Goal: Task Accomplishment & Management: Manage account settings

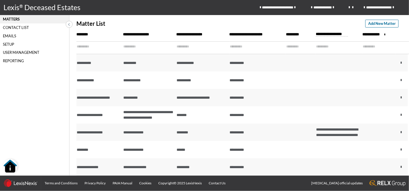
click at [16, 17] on div "Matters" at bounding box center [34, 19] width 69 height 8
click at [68, 25] on icon at bounding box center [69, 24] width 2 height 5
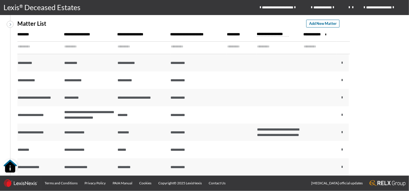
click at [10, 24] on icon at bounding box center [11, 24] width 2 height 5
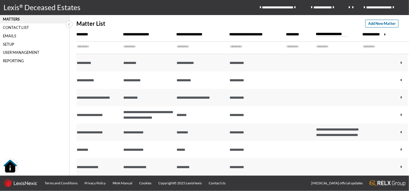
click at [10, 43] on div "Setup" at bounding box center [34, 44] width 69 height 8
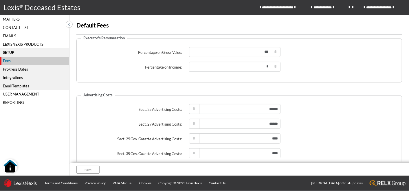
click at [9, 45] on div "LexisNexis Products" at bounding box center [34, 44] width 69 height 8
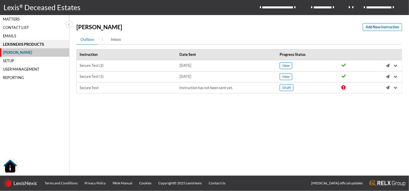
click at [16, 68] on div "User Management" at bounding box center [34, 69] width 69 height 8
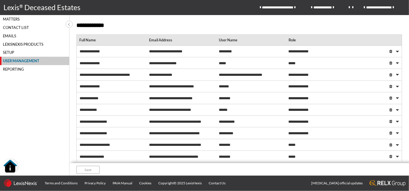
click at [9, 18] on div "Matters" at bounding box center [34, 19] width 69 height 8
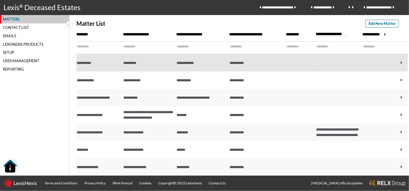
click at [86, 62] on div "**********" at bounding box center [98, 62] width 43 height 5
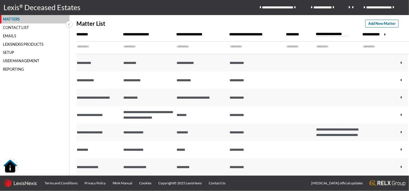
click at [71, 25] on span at bounding box center [68, 24] width 5 height 7
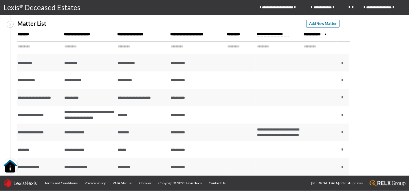
click at [10, 25] on icon at bounding box center [11, 24] width 2 height 5
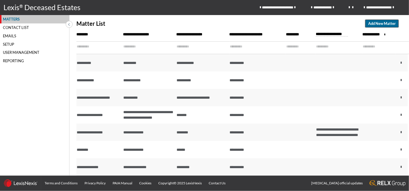
click at [379, 26] on span "Add New Matter" at bounding box center [381, 23] width 27 height 5
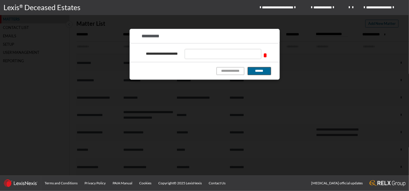
click at [256, 73] on button "******" at bounding box center [259, 71] width 23 height 8
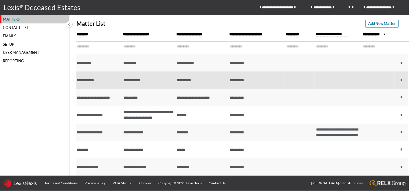
click at [90, 79] on div "**********" at bounding box center [98, 80] width 43 height 5
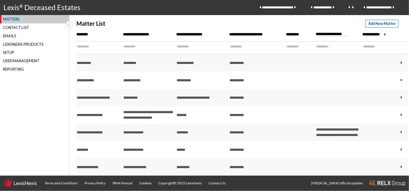
click at [82, 34] on span "********" at bounding box center [94, 34] width 37 height 3
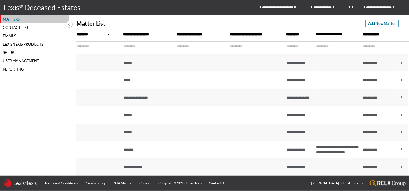
click at [14, 29] on div "Contact List" at bounding box center [34, 27] width 69 height 8
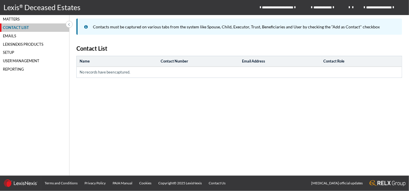
click at [12, 36] on div "Emails" at bounding box center [34, 36] width 69 height 8
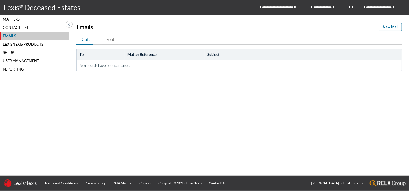
click at [18, 45] on div "LexisNexis Products" at bounding box center [34, 44] width 69 height 8
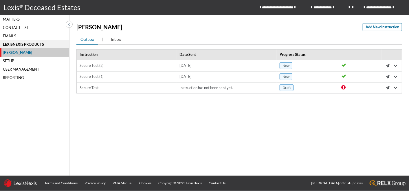
click at [12, 60] on div "Setup" at bounding box center [34, 61] width 69 height 8
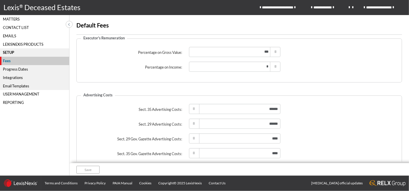
click at [12, 69] on div "Progress Dates" at bounding box center [34, 69] width 69 height 8
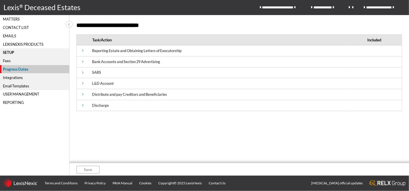
click at [12, 20] on div "Matters" at bounding box center [34, 19] width 69 height 8
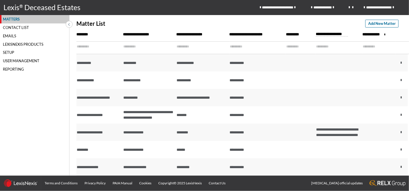
click at [85, 48] on input "text" at bounding box center [96, 47] width 38 height 10
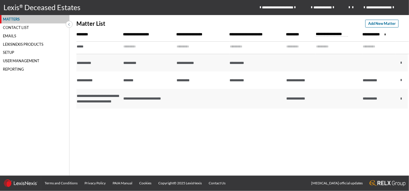
click at [85, 45] on input "*****" at bounding box center [96, 47] width 38 height 10
type input "*"
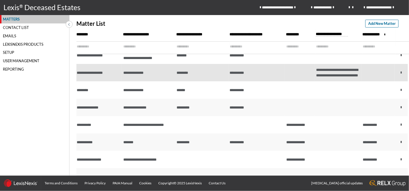
scroll to position [32, 0]
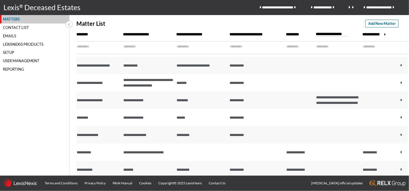
click at [84, 49] on input "text" at bounding box center [96, 47] width 38 height 10
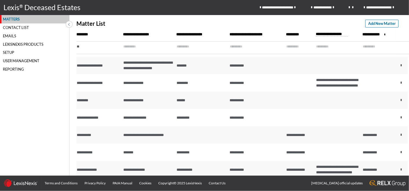
scroll to position [0, 0]
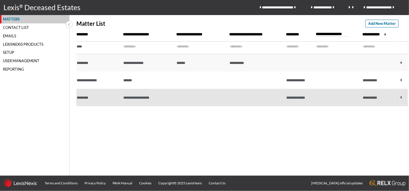
type input "****"
click at [86, 96] on div "********" at bounding box center [99, 97] width 44 height 5
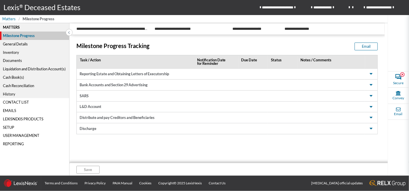
click at [70, 32] on span at bounding box center [68, 32] width 5 height 7
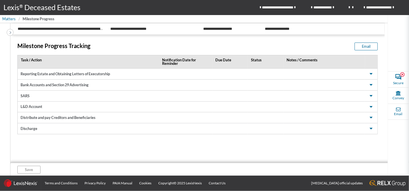
click at [12, 30] on span at bounding box center [10, 32] width 7 height 7
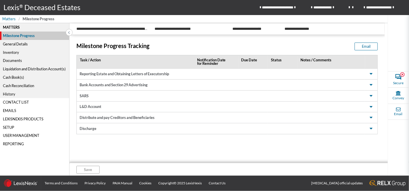
click at [14, 27] on div "Matters" at bounding box center [34, 27] width 69 height 8
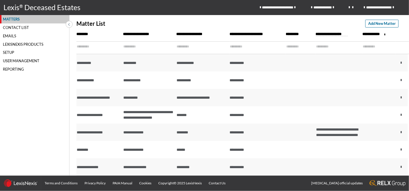
click at [87, 47] on input "text" at bounding box center [96, 47] width 38 height 10
click at [385, 24] on span "Add New Matter" at bounding box center [381, 23] width 27 height 5
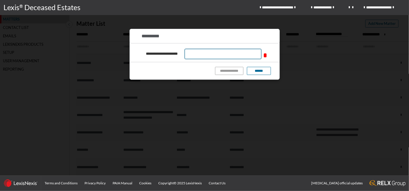
click at [196, 53] on input "text" at bounding box center [223, 54] width 77 height 10
type input "*"
type input "**********"
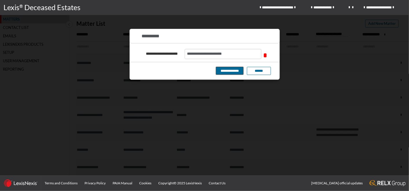
click at [235, 73] on button "**********" at bounding box center [229, 71] width 27 height 8
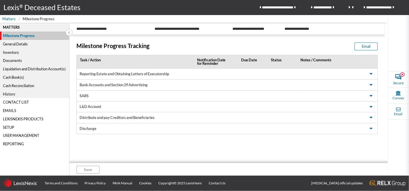
click at [13, 27] on div "Matters" at bounding box center [34, 27] width 69 height 8
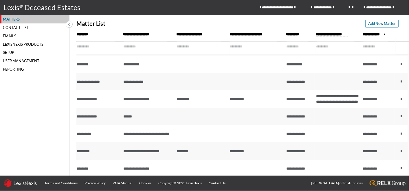
scroll to position [353, 0]
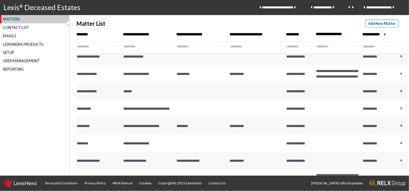
click at [289, 46] on input "text" at bounding box center [297, 47] width 23 height 10
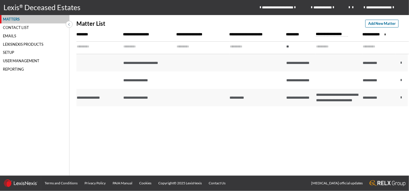
scroll to position [0, 0]
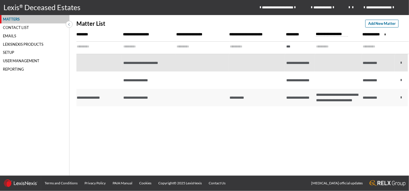
type input "***"
click at [403, 63] on icon at bounding box center [401, 63] width 10 height 8
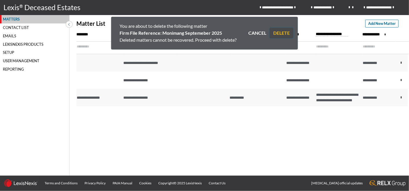
click at [283, 35] on button "DELETE" at bounding box center [281, 33] width 23 height 10
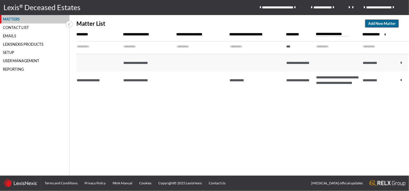
click at [383, 24] on span "Add New Matter" at bounding box center [381, 23] width 27 height 5
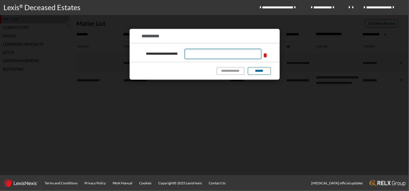
click at [197, 52] on input "text" at bounding box center [223, 54] width 77 height 10
type input "**********"
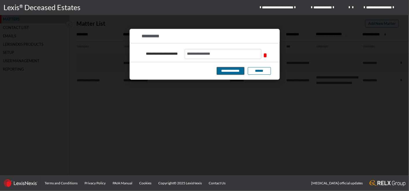
click at [238, 69] on button "**********" at bounding box center [230, 71] width 27 height 8
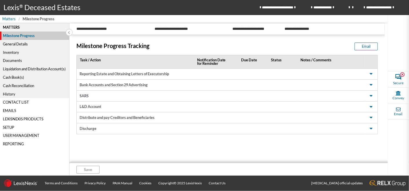
click at [12, 26] on div "Matters" at bounding box center [34, 27] width 69 height 8
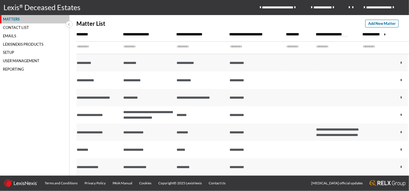
click at [16, 21] on div "Matters" at bounding box center [34, 19] width 69 height 8
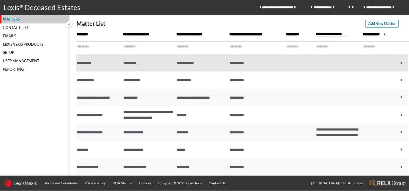
click at [88, 64] on div "**********" at bounding box center [98, 62] width 43 height 5
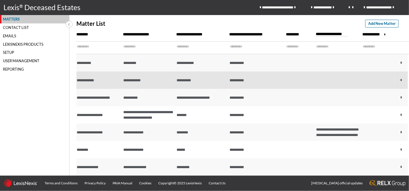
click at [90, 80] on div "**********" at bounding box center [98, 80] width 43 height 5
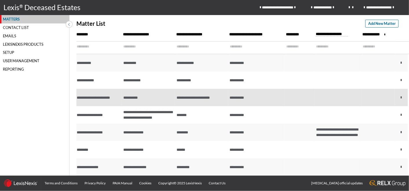
click at [90, 94] on div "**********" at bounding box center [98, 97] width 43 height 11
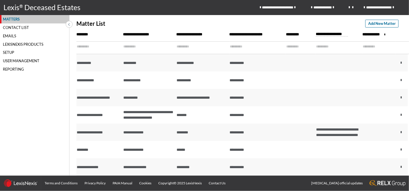
click at [10, 20] on div "Matters" at bounding box center [34, 19] width 69 height 8
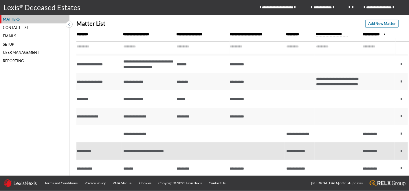
scroll to position [64, 0]
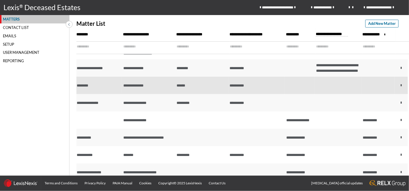
click at [87, 86] on div "********" at bounding box center [98, 85] width 43 height 5
click at [181, 87] on span "******" at bounding box center [180, 86] width 9 height 4
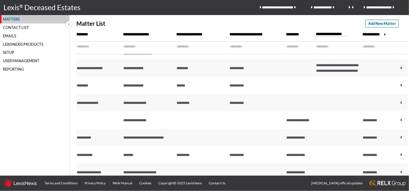
click at [9, 18] on div "Matters" at bounding box center [34, 19] width 69 height 8
click at [10, 26] on div "Contact List" at bounding box center [34, 27] width 69 height 8
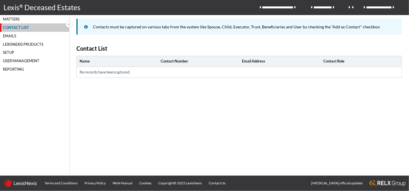
click at [12, 35] on div "Emails" at bounding box center [34, 36] width 69 height 8
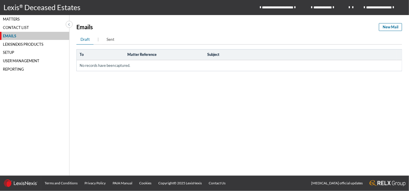
click at [14, 45] on div "LexisNexis Products" at bounding box center [34, 44] width 69 height 8
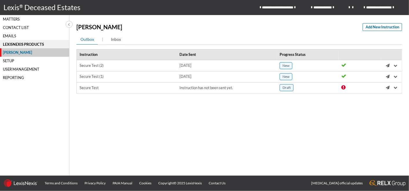
click at [24, 44] on div "LexisNexis Products" at bounding box center [34, 44] width 69 height 8
click at [7, 61] on div "Setup" at bounding box center [34, 61] width 69 height 8
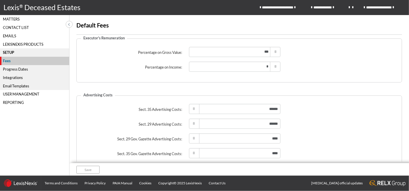
click at [12, 92] on div "User Management" at bounding box center [34, 94] width 69 height 8
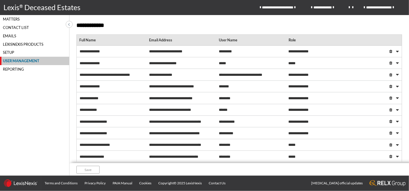
click at [11, 69] on div "Reporting" at bounding box center [34, 69] width 69 height 8
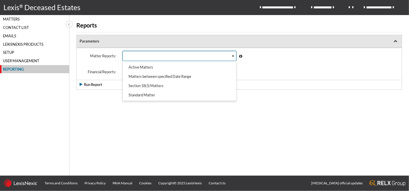
click at [232, 56] on icon "Search for option" at bounding box center [233, 55] width 2 height 3
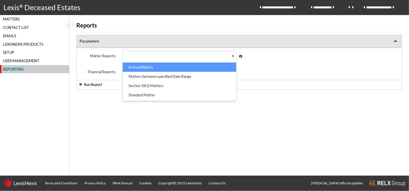
click at [137, 66] on li "Active Matters" at bounding box center [179, 66] width 113 height 9
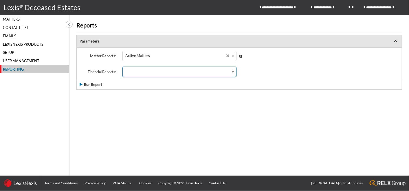
click at [230, 73] on div "Search for option" at bounding box center [177, 71] width 108 height 8
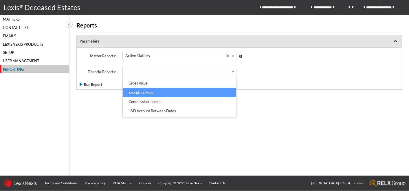
click at [136, 90] on li "Executors Fees" at bounding box center [179, 92] width 113 height 9
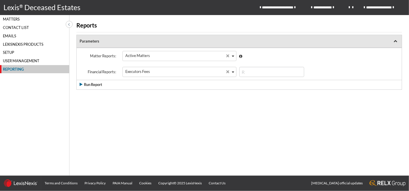
click at [91, 83] on p "Run Report" at bounding box center [93, 84] width 18 height 5
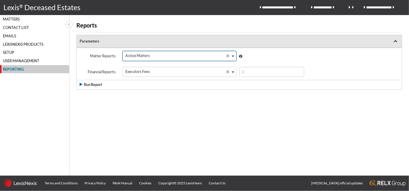
click at [227, 55] on icon "Clear Selected" at bounding box center [227, 55] width 3 height 3
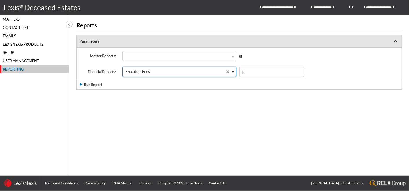
click at [227, 72] on icon "Clear Selected" at bounding box center [227, 71] width 3 height 3
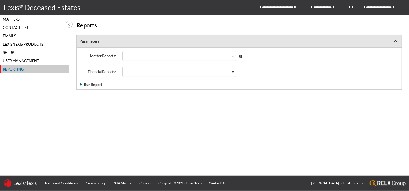
click at [382, 8] on span "**********" at bounding box center [385, 7] width 42 height 5
click at [368, 30] on link "Logout" at bounding box center [381, 28] width 56 height 10
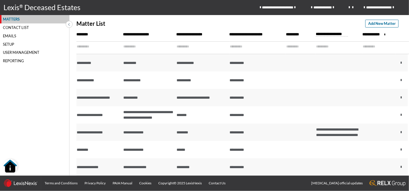
click at [14, 17] on div "Matters" at bounding box center [34, 19] width 69 height 8
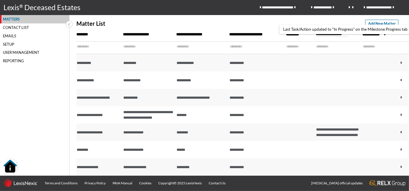
click at [324, 35] on div "**********" at bounding box center [332, 34] width 32 height 4
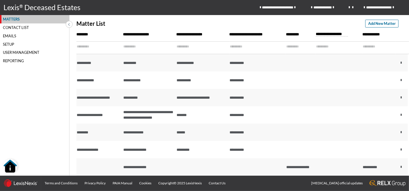
click at [326, 33] on div "**********" at bounding box center [332, 34] width 32 height 4
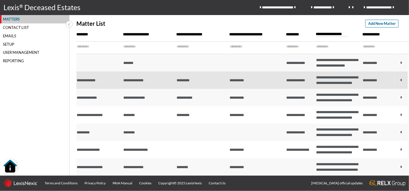
click at [92, 83] on div "**********" at bounding box center [98, 80] width 43 height 5
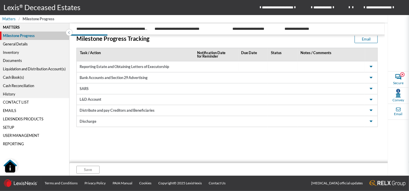
scroll to position [11, 0]
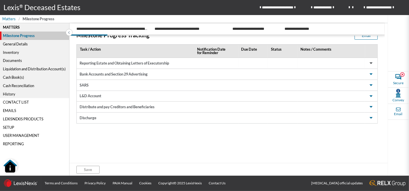
click at [369, 63] on span at bounding box center [370, 63] width 7 height 7
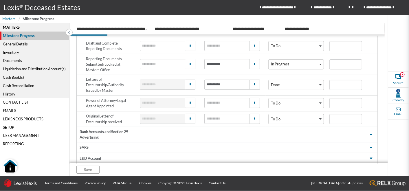
scroll to position [0, 0]
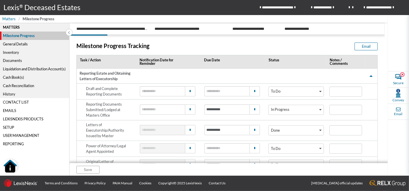
click at [13, 44] on div "General Details" at bounding box center [34, 44] width 69 height 8
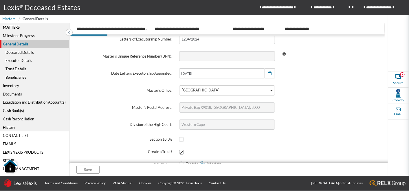
scroll to position [65, 0]
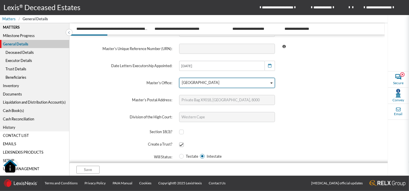
click at [270, 83] on icon "Search for option" at bounding box center [271, 83] width 2 height 3
click at [323, 120] on span at bounding box center [329, 116] width 103 height 17
click at [179, 145] on span at bounding box center [181, 144] width 5 height 5
click at [179, 145] on input "checkbox" at bounding box center [181, 145] width 4 height 4
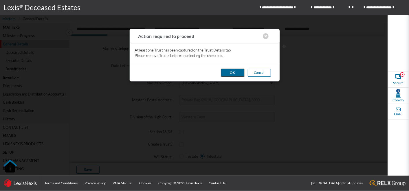
click at [233, 73] on button "OK" at bounding box center [232, 73] width 23 height 8
checkbox input "true"
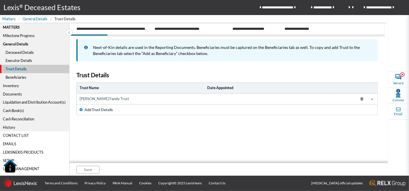
click at [13, 61] on div "Executor Details" at bounding box center [34, 60] width 69 height 8
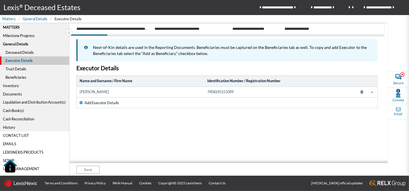
click at [18, 52] on div "Deceased Details" at bounding box center [34, 52] width 69 height 8
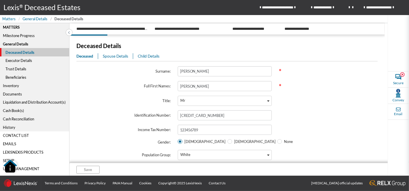
click at [15, 45] on div "General Details" at bounding box center [34, 44] width 69 height 8
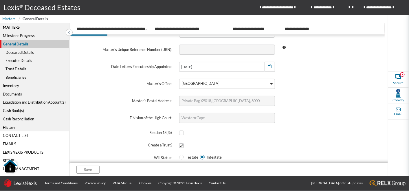
scroll to position [65, 0]
click at [181, 131] on span at bounding box center [181, 132] width 5 height 5
click at [181, 131] on input "checkbox" at bounding box center [181, 132] width 4 height 4
checkbox input "true"
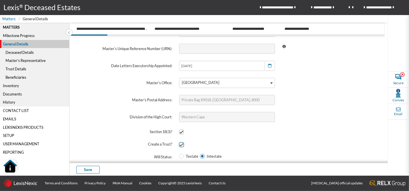
click at [179, 144] on span at bounding box center [181, 144] width 5 height 5
click at [179, 144] on input "checkbox" at bounding box center [181, 145] width 4 height 4
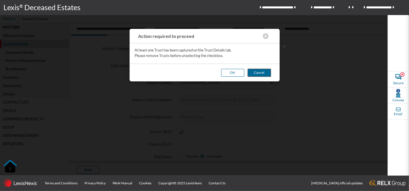
click at [257, 72] on button "Cancel" at bounding box center [259, 73] width 23 height 8
checkbox input "true"
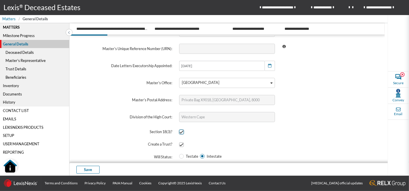
click at [179, 132] on span at bounding box center [181, 132] width 5 height 5
click at [179, 132] on input "checkbox" at bounding box center [181, 132] width 4 height 4
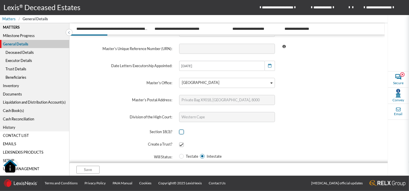
click at [182, 132] on span at bounding box center [181, 132] width 5 height 5
click at [182, 132] on input "checkbox" at bounding box center [181, 132] width 4 height 4
checkbox input "true"
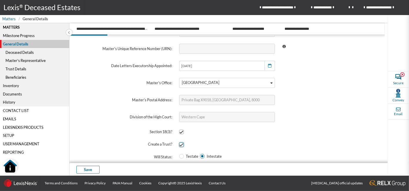
click at [179, 143] on span at bounding box center [181, 144] width 5 height 5
click at [179, 143] on input "checkbox" at bounding box center [181, 145] width 4 height 4
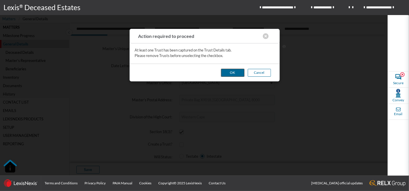
click at [227, 72] on button "OK" at bounding box center [232, 73] width 23 height 8
checkbox input "true"
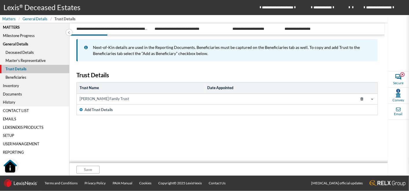
click at [19, 45] on div "General Details" at bounding box center [34, 44] width 69 height 8
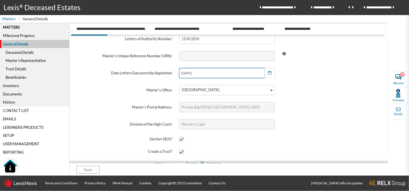
scroll to position [65, 0]
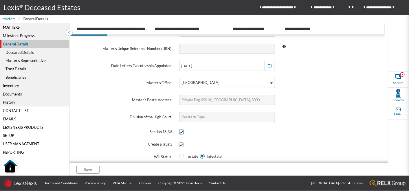
click at [180, 133] on span at bounding box center [181, 132] width 5 height 5
click at [180, 133] on input "checkbox" at bounding box center [181, 132] width 4 height 4
checkbox input "false"
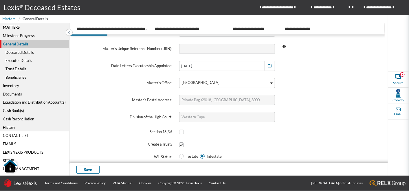
click at [16, 59] on div "Executor Details" at bounding box center [34, 60] width 69 height 8
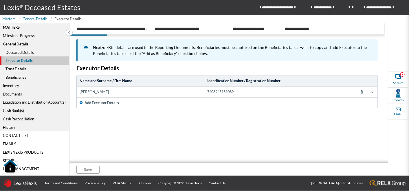
click at [371, 92] on span at bounding box center [372, 92] width 5 height 5
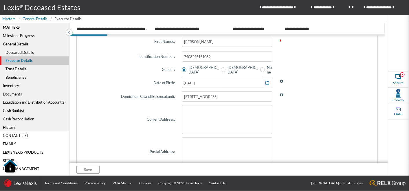
scroll to position [113, 0]
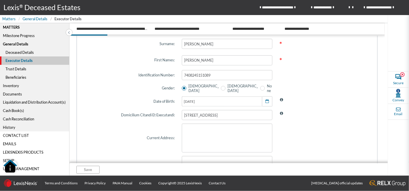
click at [14, 69] on div "Trust Details" at bounding box center [34, 69] width 69 height 8
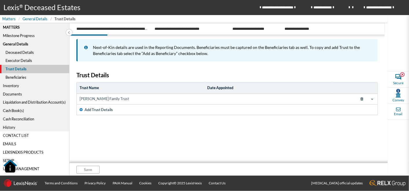
click at [373, 99] on icon at bounding box center [372, 99] width 2 height 2
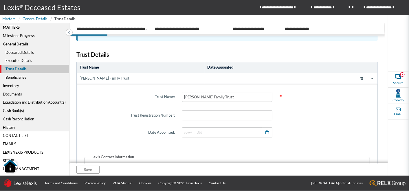
scroll to position [15, 0]
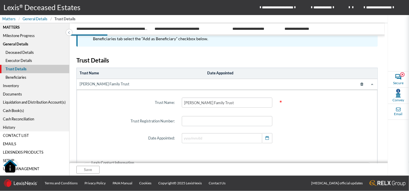
click at [15, 43] on div "General Details" at bounding box center [34, 44] width 69 height 8
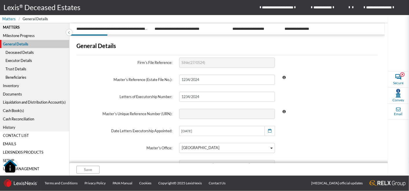
scroll to position [65, 0]
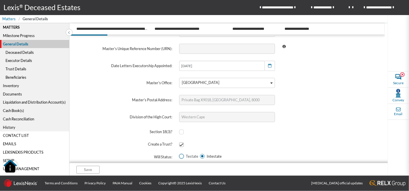
click at [180, 156] on span at bounding box center [181, 156] width 5 height 5
click at [180, 156] on input "Testate" at bounding box center [181, 156] width 4 height 4
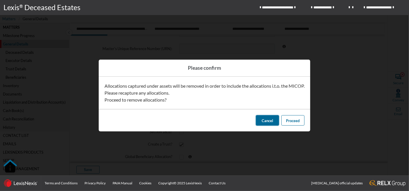
click at [270, 121] on span "Cancel" at bounding box center [267, 120] width 11 height 5
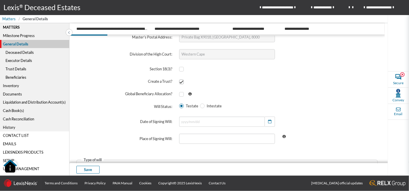
scroll to position [129, 0]
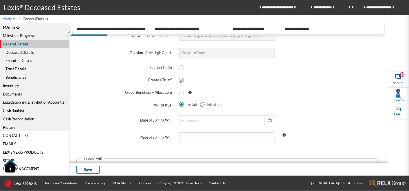
click at [204, 105] on span "Intestate" at bounding box center [212, 104] width 17 height 5
click at [203, 105] on input "Intestate" at bounding box center [202, 105] width 4 height 4
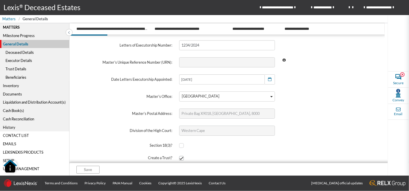
scroll to position [65, 0]
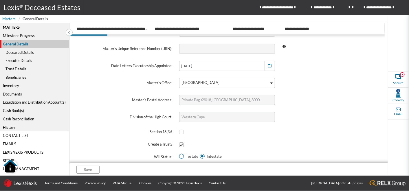
click at [181, 154] on span at bounding box center [181, 156] width 5 height 5
click at [181, 154] on input "Testate" at bounding box center [181, 156] width 4 height 4
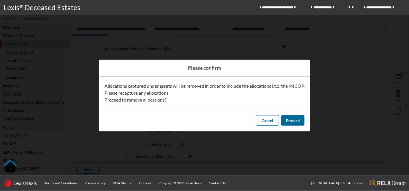
click at [292, 121] on span "Proceed" at bounding box center [293, 120] width 14 height 5
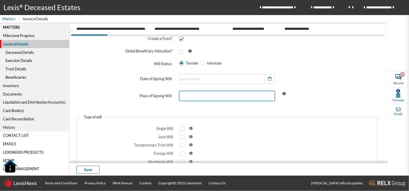
scroll to position [193, 0]
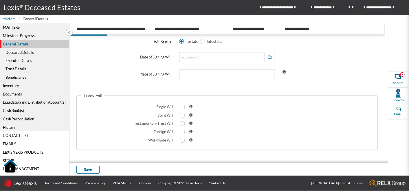
click at [19, 53] on div "Deceased Details" at bounding box center [34, 52] width 69 height 8
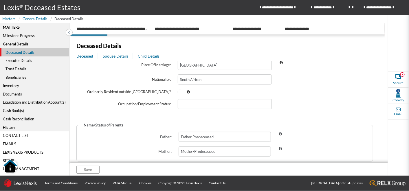
scroll to position [237, 0]
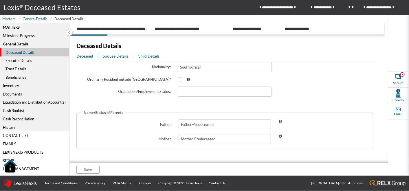
click at [124, 58] on span "Spouse Details" at bounding box center [115, 56] width 25 height 5
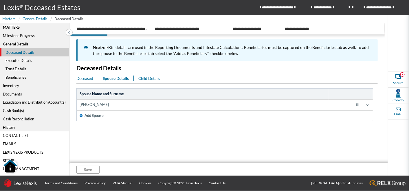
scroll to position [0, 0]
click at [368, 105] on icon at bounding box center [367, 105] width 2 height 2
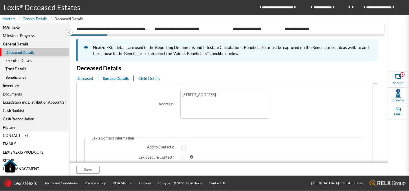
scroll to position [238, 0]
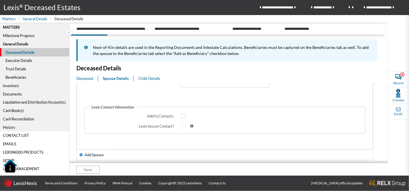
click at [94, 152] on span "Add Spouse" at bounding box center [93, 154] width 19 height 5
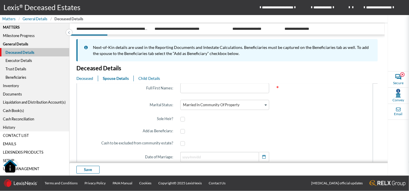
scroll to position [0, 0]
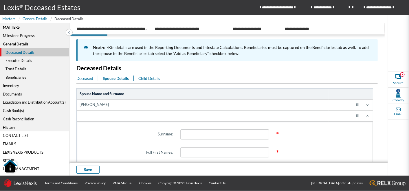
click at [352, 115] on icon at bounding box center [357, 116] width 10 height 8
click at [145, 78] on span "Child Details" at bounding box center [149, 78] width 22 height 5
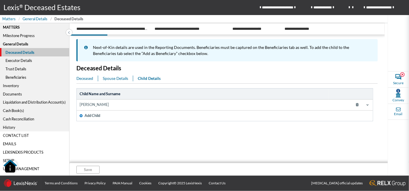
click at [366, 102] on span at bounding box center [367, 104] width 5 height 5
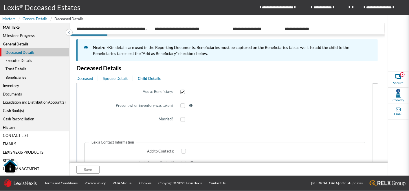
scroll to position [177, 0]
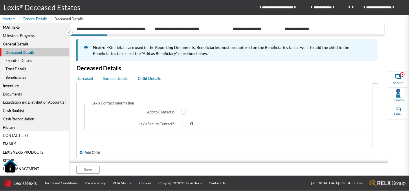
click at [83, 150] on span "button" at bounding box center [81, 152] width 5 height 5
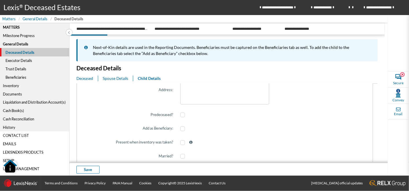
scroll to position [106, 0]
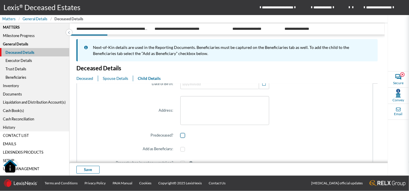
click at [180, 135] on span at bounding box center [182, 135] width 5 height 5
click at [180, 135] on input "checkbox" at bounding box center [182, 136] width 4 height 4
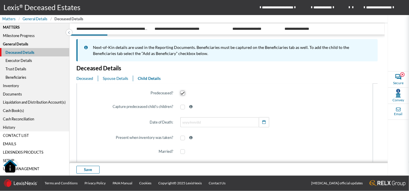
scroll to position [138, 0]
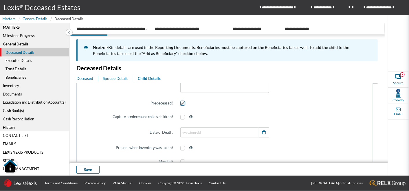
click at [180, 104] on span at bounding box center [182, 103] width 5 height 5
click at [180, 104] on input "checkbox" at bounding box center [182, 104] width 4 height 4
checkbox input "false"
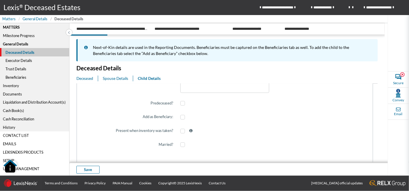
click at [22, 61] on div "Executor Details" at bounding box center [34, 60] width 69 height 8
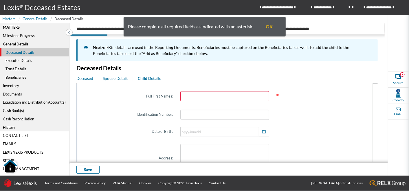
scroll to position [11, 0]
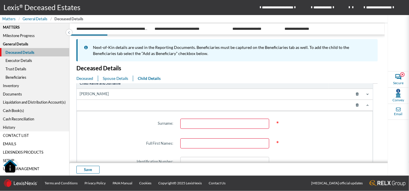
click at [353, 104] on icon at bounding box center [357, 105] width 10 height 8
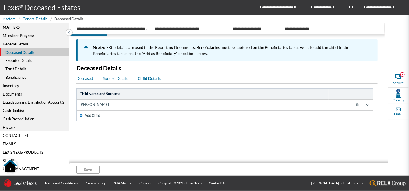
scroll to position [0, 0]
click at [17, 60] on div "Executor Details" at bounding box center [34, 60] width 69 height 8
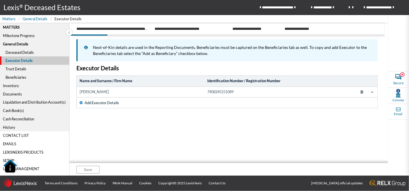
click at [371, 91] on icon at bounding box center [372, 92] width 2 height 2
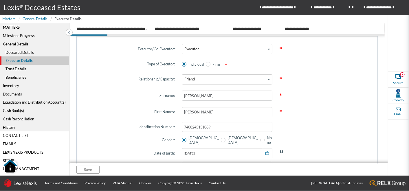
scroll to position [64, 0]
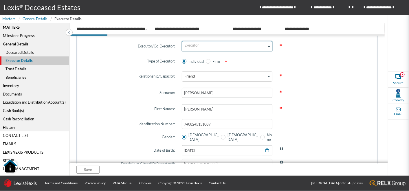
click at [266, 44] on div "Loading..." at bounding box center [268, 45] width 5 height 8
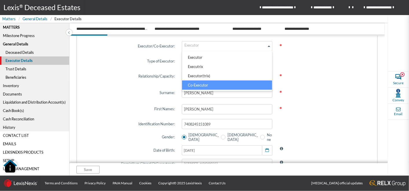
scroll to position [8, 0]
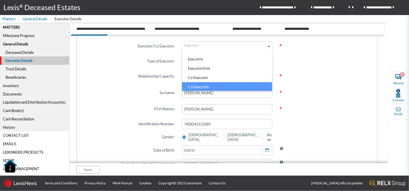
click at [196, 85] on li "Co-Executrix" at bounding box center [227, 86] width 90 height 9
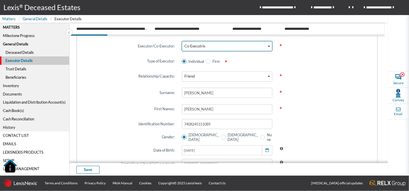
click at [266, 45] on div "Loading..." at bounding box center [268, 45] width 5 height 8
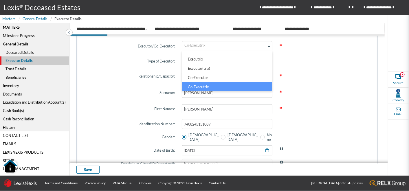
scroll to position [1, 0]
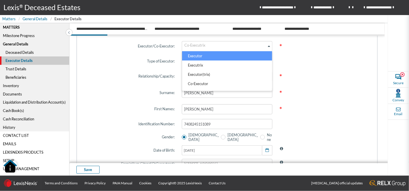
click at [195, 57] on li "Executor" at bounding box center [227, 55] width 90 height 9
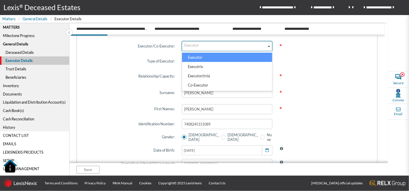
click at [268, 47] on div "Loading..." at bounding box center [268, 45] width 5 height 8
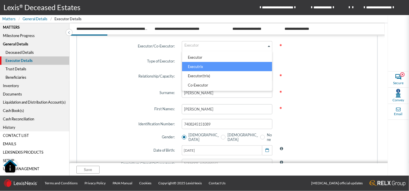
click at [195, 67] on li "Executrix" at bounding box center [227, 66] width 90 height 9
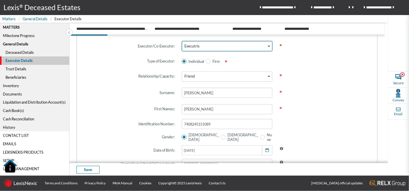
click at [268, 45] on icon "Search for option" at bounding box center [269, 46] width 2 height 3
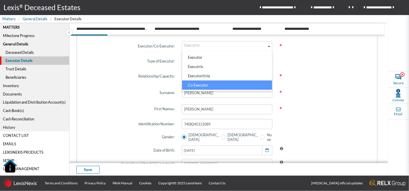
click at [199, 83] on li "Co-Executor" at bounding box center [227, 84] width 90 height 9
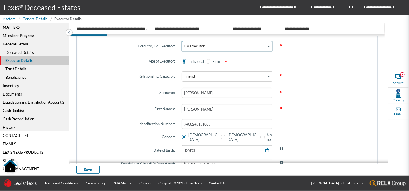
click at [266, 44] on div "Loading..." at bounding box center [268, 45] width 5 height 8
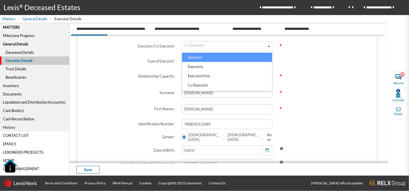
click at [191, 55] on li "Executor" at bounding box center [227, 57] width 90 height 9
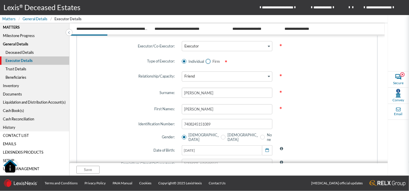
click at [206, 62] on span at bounding box center [208, 61] width 5 height 5
click at [206, 62] on input "Firm" at bounding box center [208, 62] width 4 height 4
radio input "true"
radio input "false"
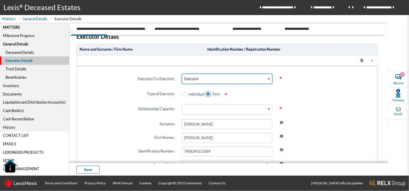
scroll to position [21, 0]
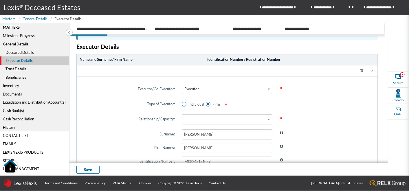
click at [186, 103] on span "Individual" at bounding box center [195, 104] width 18 height 5
click at [185, 103] on input "Individual" at bounding box center [184, 104] width 4 height 4
radio input "true"
radio input "false"
type input "240 Main Rd, Rondebosch,7700"
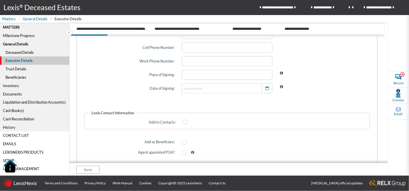
scroll to position [306, 0]
click at [266, 85] on icon "button" at bounding box center [266, 87] width 3 height 4
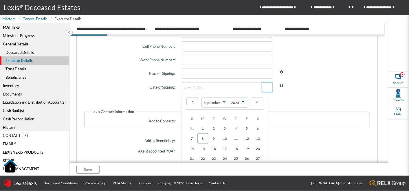
click at [266, 85] on icon "button" at bounding box center [266, 87] width 3 height 4
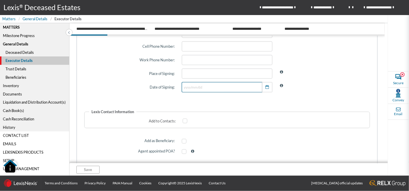
click at [196, 85] on input "Executor/Co-Executor:" at bounding box center [222, 87] width 80 height 10
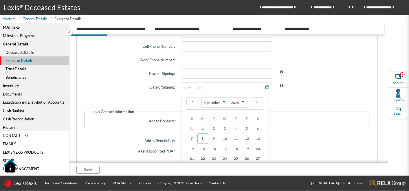
click at [339, 89] on span at bounding box center [324, 87] width 97 height 17
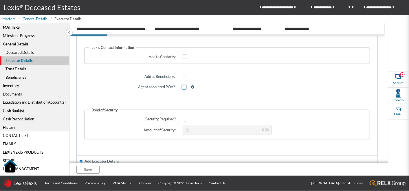
click at [183, 85] on span at bounding box center [184, 87] width 5 height 5
click at [183, 85] on input "checkbox" at bounding box center [184, 87] width 4 height 4
checkbox input "true"
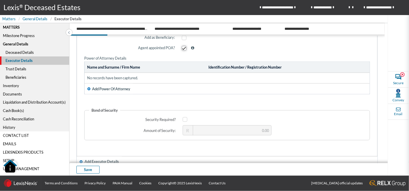
scroll to position [409, 0]
click at [123, 86] on span "Add Power Of Attorney" at bounding box center [111, 88] width 38 height 5
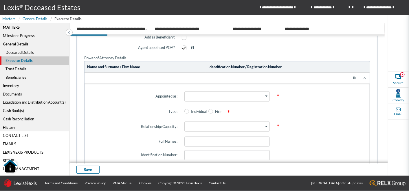
scroll to position [442, 0]
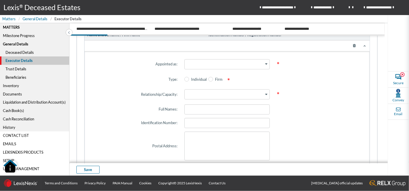
click at [352, 43] on icon at bounding box center [354, 46] width 10 height 8
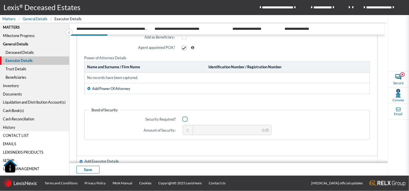
click at [182, 117] on span at bounding box center [184, 119] width 5 height 5
click at [182, 117] on input "checkbox" at bounding box center [184, 119] width 4 height 4
click at [183, 117] on span at bounding box center [184, 119] width 5 height 5
click at [183, 117] on input "checkbox" at bounding box center [184, 119] width 4 height 4
checkbox input "false"
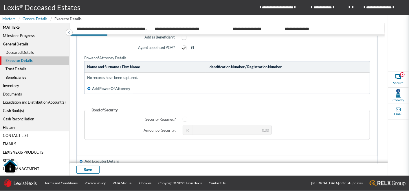
click at [20, 69] on div "Trust Details" at bounding box center [34, 69] width 69 height 8
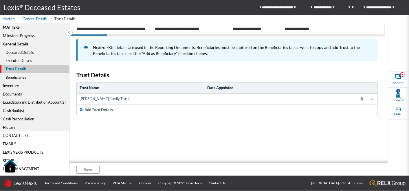
click at [372, 98] on icon at bounding box center [372, 99] width 2 height 2
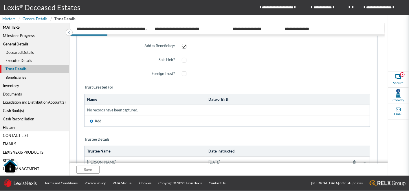
scroll to position [193, 0]
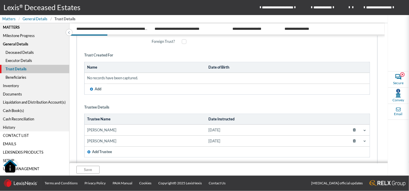
click at [14, 43] on div "General Details" at bounding box center [34, 44] width 69 height 8
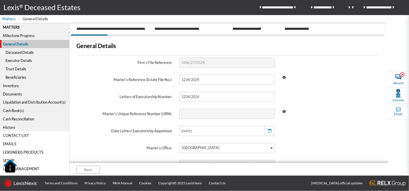
click at [14, 43] on div "General Details" at bounding box center [34, 44] width 69 height 8
click at [14, 69] on div "Trust Details" at bounding box center [34, 69] width 69 height 8
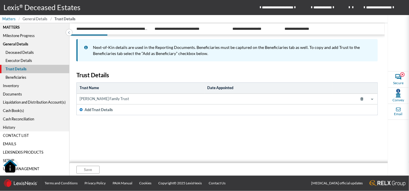
click at [34, 17] on span "General Details" at bounding box center [35, 18] width 25 height 5
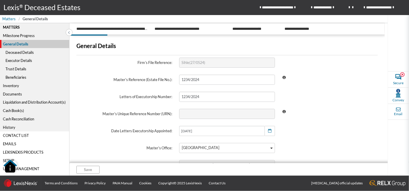
click at [16, 70] on div "Trust Details" at bounding box center [34, 69] width 69 height 8
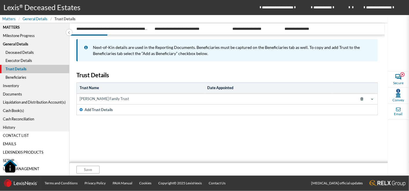
click at [102, 109] on span "Add Trust Details" at bounding box center [98, 109] width 28 height 5
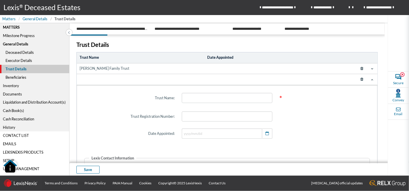
scroll to position [32, 0]
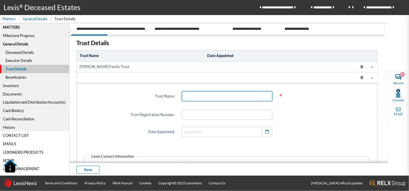
click at [185, 95] on input "text" at bounding box center [227, 96] width 91 height 10
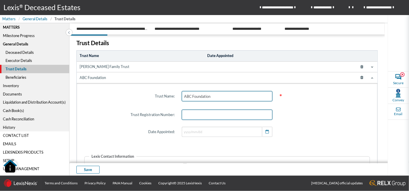
type input "ABC Foundation"
click at [199, 115] on input "text" at bounding box center [227, 115] width 91 height 10
type input "09/08/2025"
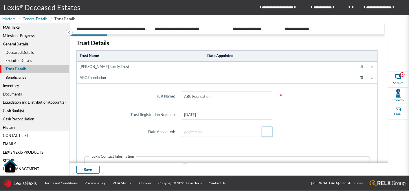
click at [265, 132] on icon "button" at bounding box center [266, 132] width 3 height 4
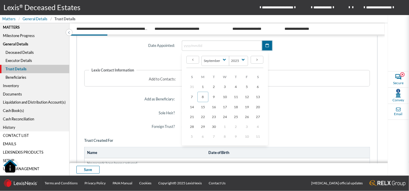
scroll to position [128, 0]
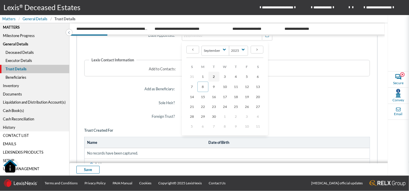
click at [213, 75] on span "2" at bounding box center [214, 76] width 2 height 4
type input "2025/09/02"
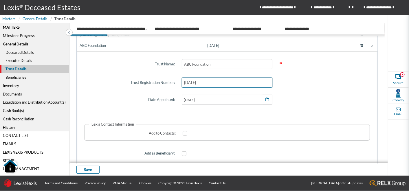
scroll to position [96, 0]
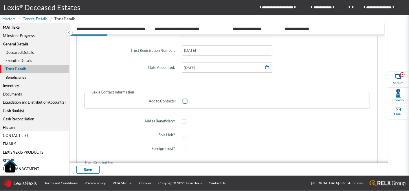
click at [183, 101] on span at bounding box center [184, 101] width 5 height 5
click at [183, 101] on input "checkbox" at bounding box center [184, 101] width 4 height 4
checkbox input "true"
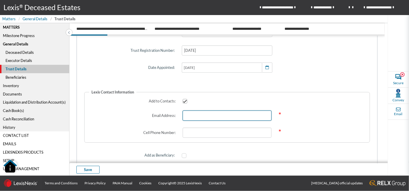
click at [197, 116] on input "email" at bounding box center [226, 115] width 89 height 10
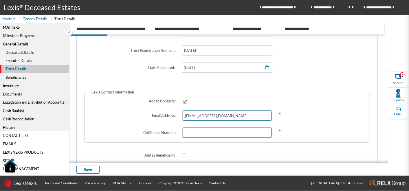
type input "monimang.khumalo@lexisnexis.co.za"
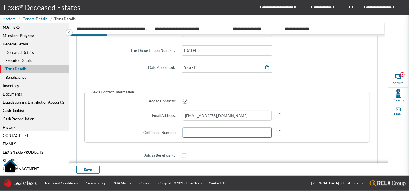
click at [195, 132] on input "tel" at bounding box center [226, 133] width 89 height 10
type input "822358796"
click at [235, 145] on div "Trust Name: ABC Foundation * Trust Registration Number: 09/08/2025 Date Appoint…" at bounding box center [227, 154] width 286 height 265
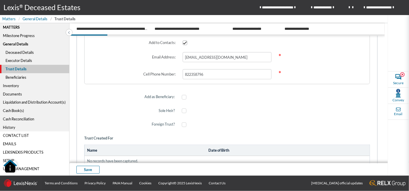
scroll to position [161, 0]
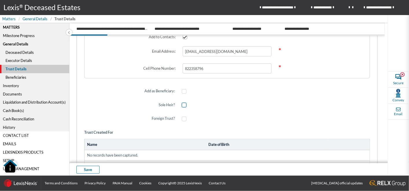
click at [184, 104] on span at bounding box center [184, 105] width 5 height 5
click at [184, 104] on input "checkbox" at bounding box center [184, 105] width 4 height 4
checkbox input "true"
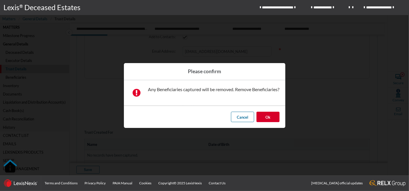
click at [266, 115] on button "Ok" at bounding box center [267, 117] width 23 height 10
checkbox input "true"
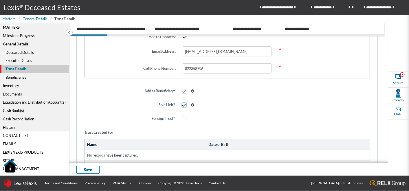
click at [183, 104] on span at bounding box center [184, 105] width 5 height 5
click at [183, 104] on input "checkbox" at bounding box center [184, 105] width 4 height 4
checkbox input "false"
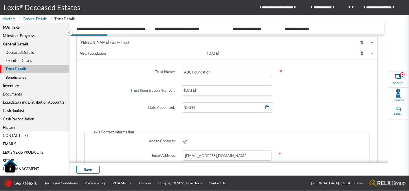
scroll to position [0, 0]
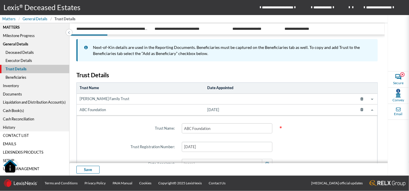
click at [357, 108] on icon at bounding box center [362, 110] width 10 height 8
click at [99, 112] on span "Add Trust Details" at bounding box center [98, 109] width 28 height 5
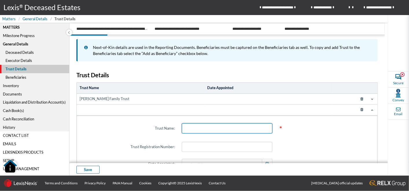
click at [202, 126] on input "text" at bounding box center [227, 128] width 91 height 10
type input "ABC Foundation"
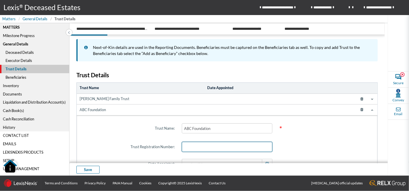
click at [189, 149] on input "text" at bounding box center [227, 147] width 91 height 10
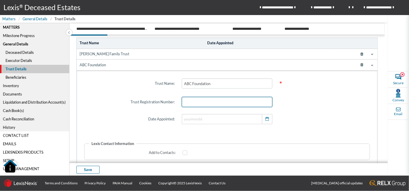
scroll to position [64, 0]
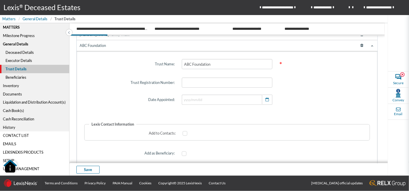
click at [359, 45] on icon at bounding box center [362, 45] width 10 height 8
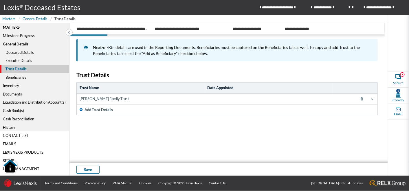
scroll to position [0, 0]
click at [90, 96] on td "Griffin Family Trust" at bounding box center [141, 99] width 128 height 11
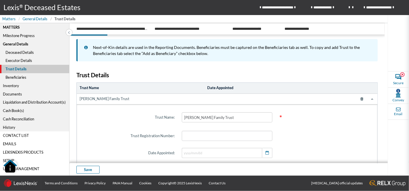
click at [370, 97] on span at bounding box center [372, 99] width 5 height 5
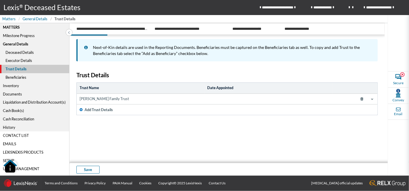
click at [101, 111] on span "Add Trust Details" at bounding box center [98, 109] width 28 height 5
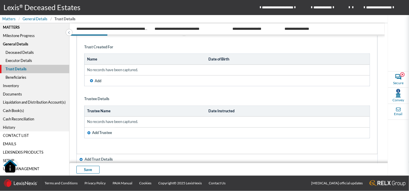
scroll to position [221, 0]
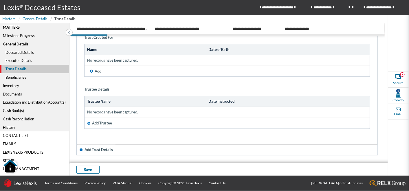
click at [16, 77] on div "Beneficiaries" at bounding box center [34, 77] width 69 height 8
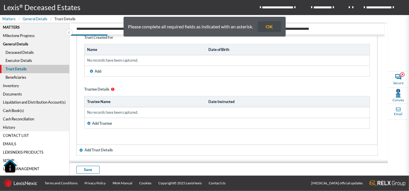
click at [274, 27] on button "OK" at bounding box center [269, 26] width 23 height 10
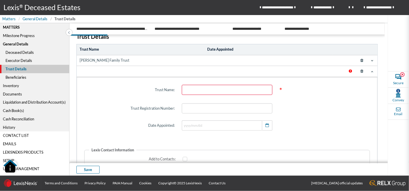
scroll to position [28, 0]
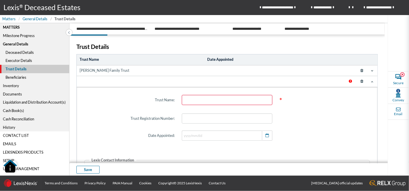
click at [359, 82] on icon at bounding box center [362, 81] width 10 height 8
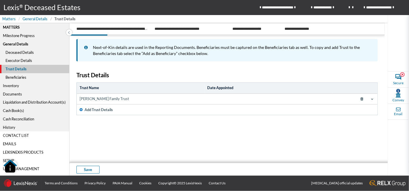
click at [16, 77] on div "Beneficiaries" at bounding box center [34, 77] width 69 height 8
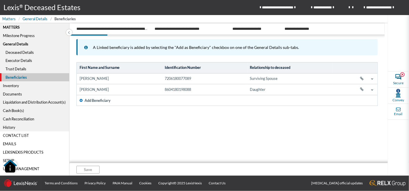
click at [8, 85] on div "Inventory" at bounding box center [34, 85] width 69 height 8
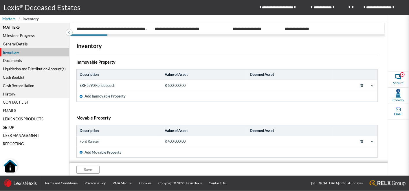
click at [370, 87] on span at bounding box center [372, 85] width 5 height 5
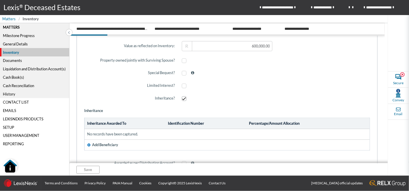
scroll to position [257, 0]
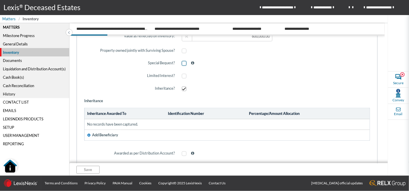
click at [182, 64] on span at bounding box center [184, 63] width 5 height 5
click at [182, 64] on input "checkbox" at bounding box center [184, 64] width 4 height 4
checkbox input "true"
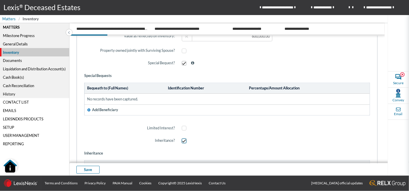
click at [183, 139] on span at bounding box center [184, 141] width 5 height 5
click at [183, 139] on input "checkbox" at bounding box center [184, 141] width 4 height 4
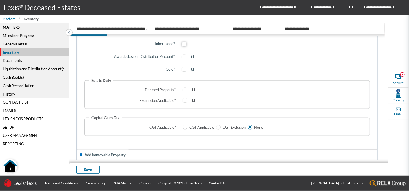
scroll to position [321, 0]
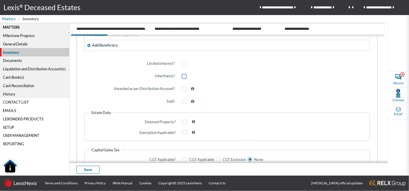
click at [182, 75] on span at bounding box center [184, 76] width 5 height 5
click at [182, 75] on input "checkbox" at bounding box center [184, 77] width 4 height 4
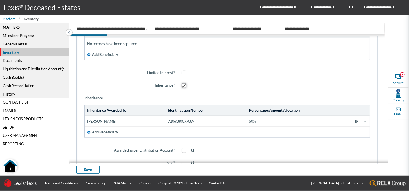
scroll to position [289, 0]
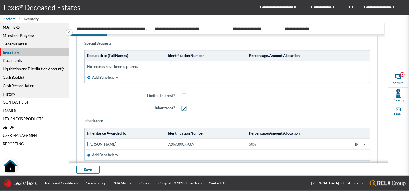
click at [182, 108] on span at bounding box center [184, 108] width 5 height 5
click at [182, 108] on input "checkbox" at bounding box center [184, 109] width 4 height 4
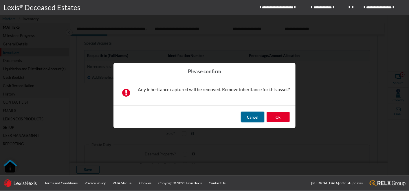
click at [253, 117] on span "Cancel" at bounding box center [252, 117] width 11 height 5
checkbox input "true"
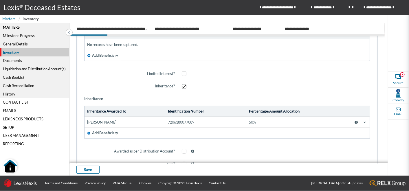
scroll to position [321, 0]
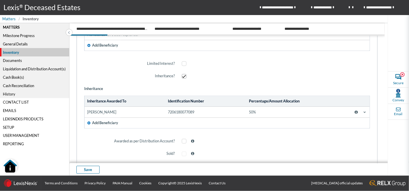
click at [112, 120] on span "Add Beneficiary" at bounding box center [105, 122] width 26 height 5
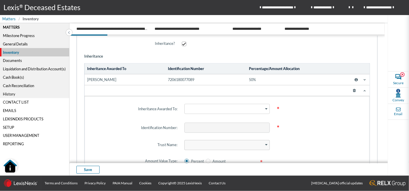
scroll to position [385, 0]
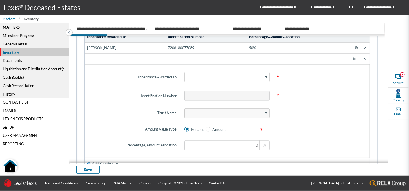
click at [351, 57] on icon at bounding box center [354, 59] width 10 height 8
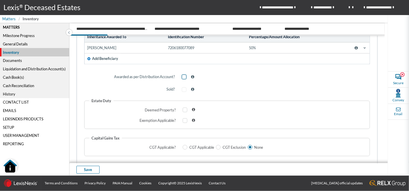
click at [184, 78] on span at bounding box center [184, 77] width 5 height 5
click at [184, 78] on input "checkbox" at bounding box center [184, 77] width 4 height 4
click at [184, 76] on span at bounding box center [184, 77] width 5 height 5
click at [184, 76] on input "checkbox" at bounding box center [184, 77] width 4 height 4
checkbox input "false"
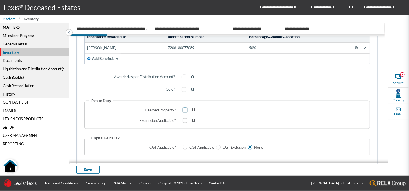
click at [185, 110] on span at bounding box center [184, 110] width 5 height 5
click at [185, 110] on input "checkbox" at bounding box center [184, 110] width 4 height 4
click at [185, 110] on span at bounding box center [184, 110] width 5 height 5
click at [185, 110] on input "checkbox" at bounding box center [184, 110] width 4 height 4
checkbox input "false"
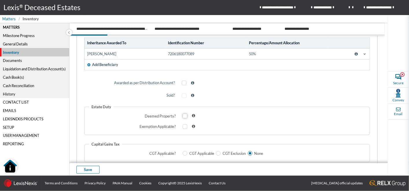
scroll to position [353, 0]
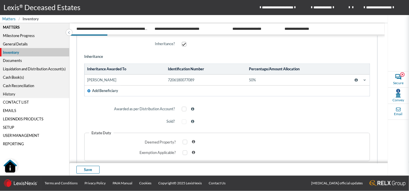
click at [363, 79] on icon at bounding box center [364, 80] width 2 height 2
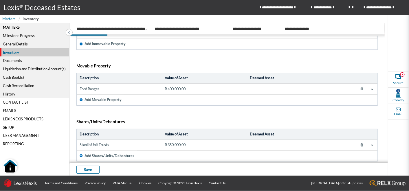
scroll to position [610, 0]
click at [371, 88] on icon at bounding box center [372, 89] width 2 height 2
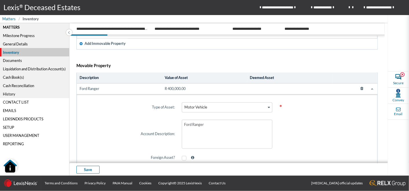
click at [371, 88] on icon at bounding box center [372, 89] width 2 height 2
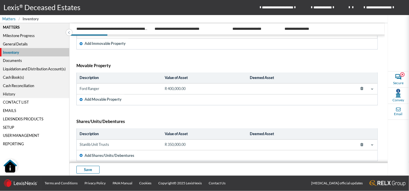
click at [366, 87] on span at bounding box center [366, 89] width 16 height 7
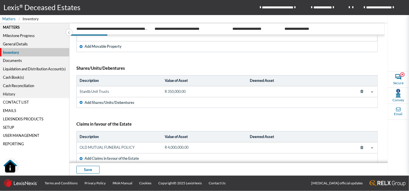
scroll to position [1011, 0]
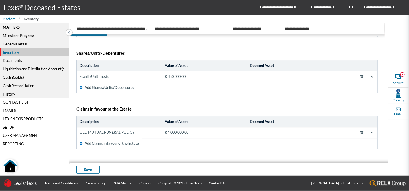
click at [371, 75] on icon at bounding box center [372, 76] width 2 height 2
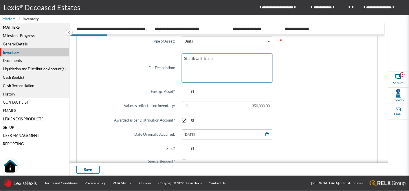
scroll to position [1076, 0]
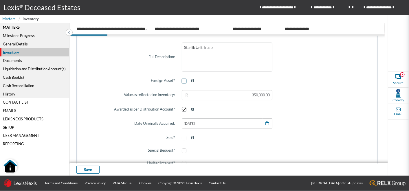
click at [182, 79] on span at bounding box center [184, 81] width 5 height 5
click at [182, 79] on input "checkbox" at bounding box center [184, 81] width 4 height 4
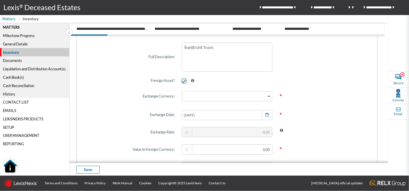
click at [182, 79] on span at bounding box center [184, 81] width 5 height 5
click at [182, 79] on input "checkbox" at bounding box center [184, 81] width 4 height 4
checkbox input "false"
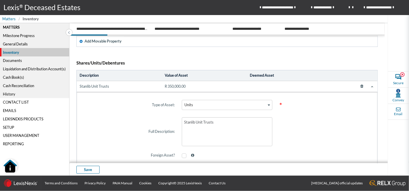
scroll to position [1011, 0]
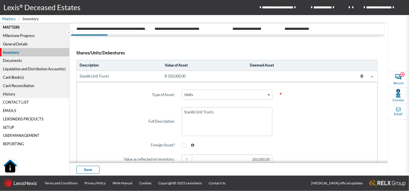
click at [370, 75] on span at bounding box center [372, 76] width 5 height 5
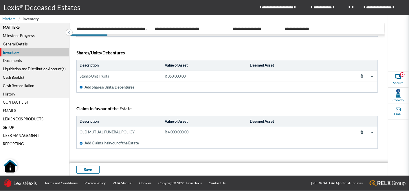
scroll to position [1011, 0]
click at [370, 131] on span at bounding box center [372, 132] width 5 height 5
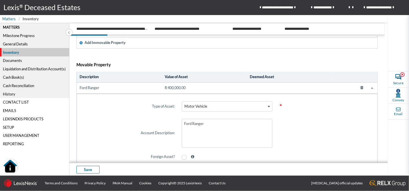
scroll to position [626, 0]
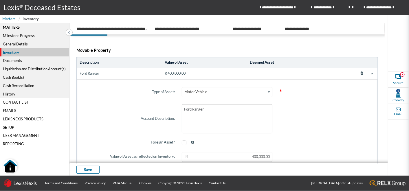
click at [370, 72] on span at bounding box center [372, 73] width 5 height 5
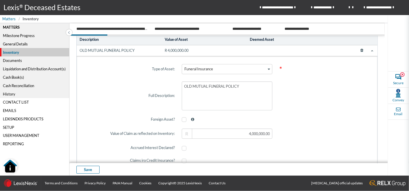
scroll to position [754, 0]
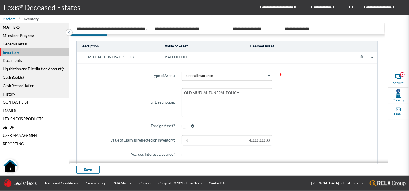
click at [14, 59] on div "Documents" at bounding box center [34, 60] width 69 height 8
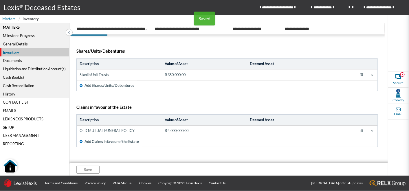
scroll to position [121, 0]
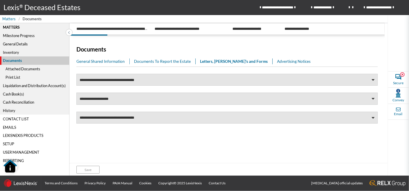
click at [95, 60] on link "General Shared Information" at bounding box center [102, 61] width 53 height 6
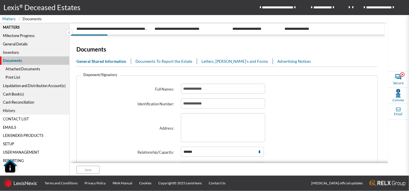
click at [156, 61] on link "Documents To Report the Estate" at bounding box center [166, 61] width 62 height 6
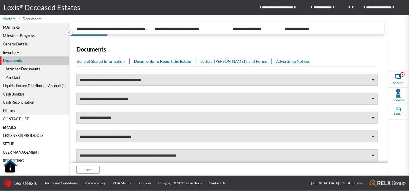
click at [225, 63] on link "Letters, Memo's and Forms" at bounding box center [235, 61] width 71 height 6
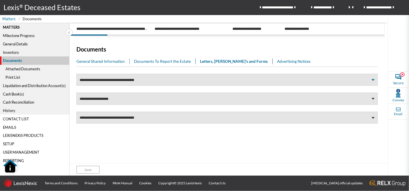
click at [372, 80] on span at bounding box center [372, 80] width 3 height 4
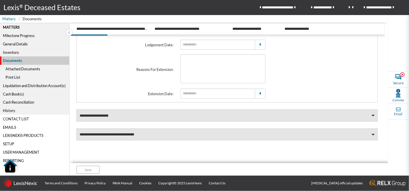
scroll to position [71, 0]
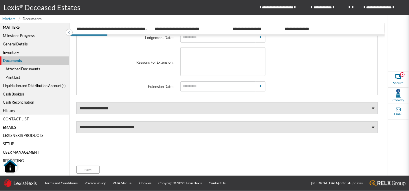
click at [368, 104] on div at bounding box center [373, 108] width 10 height 12
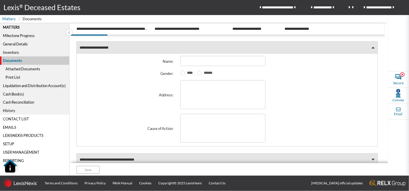
scroll to position [164, 0]
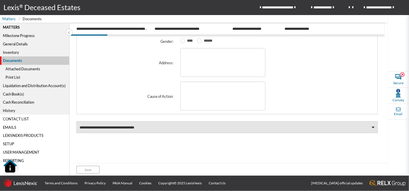
click at [368, 123] on div at bounding box center [373, 127] width 10 height 12
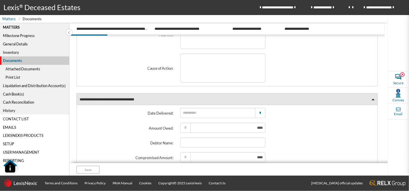
scroll to position [225, 0]
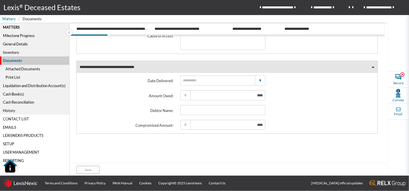
click at [371, 66] on span at bounding box center [372, 67] width 3 height 4
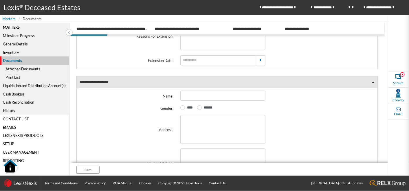
scroll to position [68, 0]
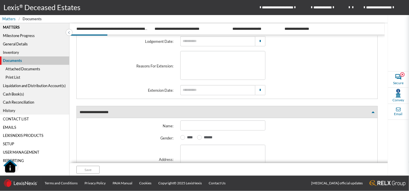
click at [371, 111] on span at bounding box center [372, 112] width 3 height 4
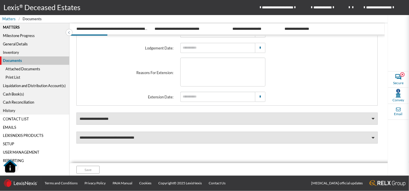
scroll to position [36, 0]
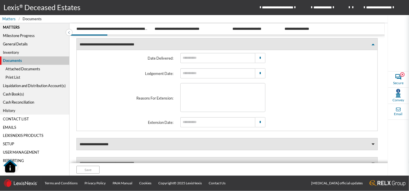
click at [371, 43] on span at bounding box center [372, 45] width 3 height 4
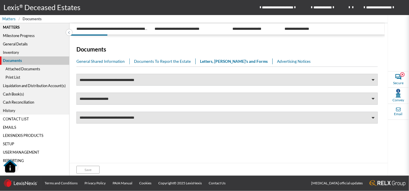
scroll to position [0, 0]
click at [172, 60] on link "Documents To Report the Estate" at bounding box center [165, 61] width 62 height 6
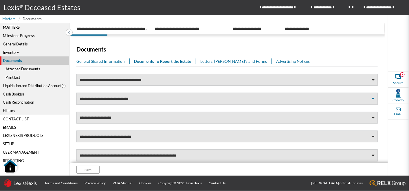
click at [371, 97] on span at bounding box center [372, 99] width 3 height 4
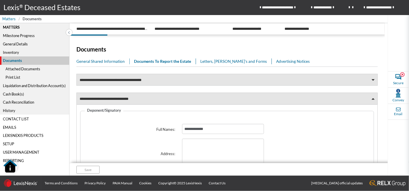
click at [216, 62] on link "Letters, Memo's and Forms" at bounding box center [235, 61] width 71 height 6
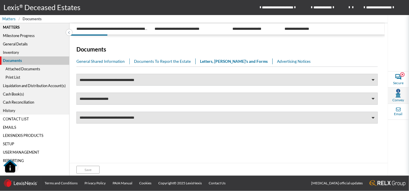
drag, startPoint x: 161, startPoint y: 61, endPoint x: 407, endPoint y: 97, distance: 248.7
click at [161, 61] on link "Documents To Report the Estate" at bounding box center [165, 61] width 62 height 6
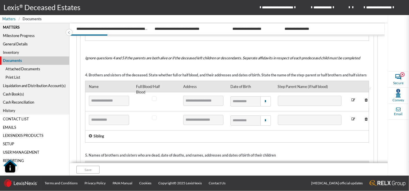
scroll to position [353, 0]
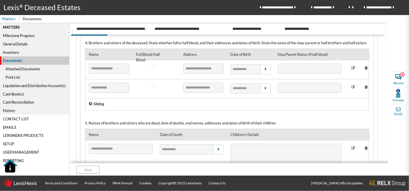
click at [101, 106] on p "Sibling" at bounding box center [98, 103] width 11 height 5
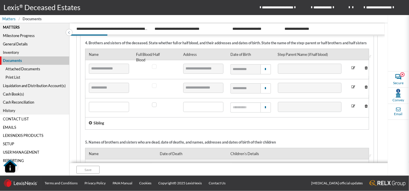
click at [362, 106] on icon at bounding box center [366, 106] width 8 height 9
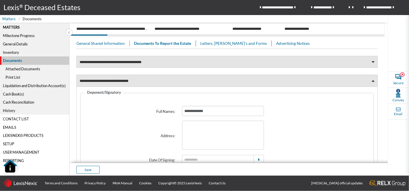
scroll to position [0, 0]
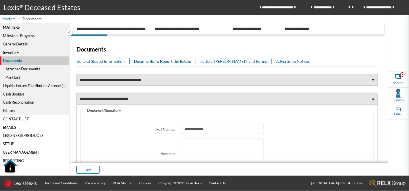
click at [13, 78] on div "Print List" at bounding box center [34, 77] width 69 height 8
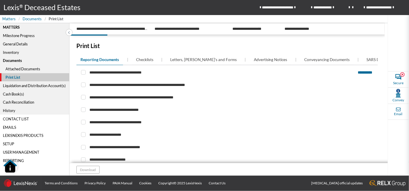
click at [30, 69] on div "Attached Documents" at bounding box center [34, 69] width 69 height 8
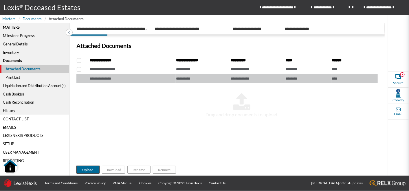
click at [90, 168] on button "Upload" at bounding box center [87, 170] width 23 height 8
click at [88, 166] on button "Upload" at bounding box center [87, 170] width 23 height 8
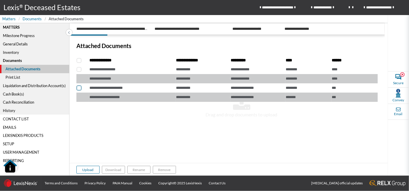
click at [80, 87] on span at bounding box center [79, 88] width 5 height 5
checkbox input "****"
click at [80, 98] on span at bounding box center [79, 97] width 5 height 5
click at [79, 96] on span at bounding box center [79, 97] width 5 height 5
checkbox input "*****"
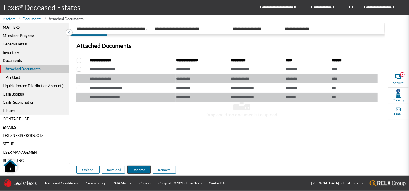
click at [137, 168] on button "Rename" at bounding box center [138, 170] width 23 height 8
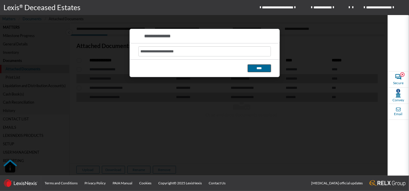
click at [263, 67] on button "****" at bounding box center [259, 68] width 23 height 8
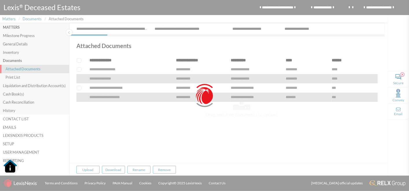
checkbox input "*****"
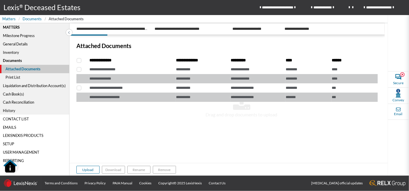
click at [19, 77] on div "Print List" at bounding box center [34, 77] width 69 height 8
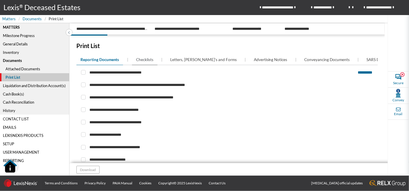
click at [146, 60] on span "Checklists" at bounding box center [144, 60] width 17 height 6
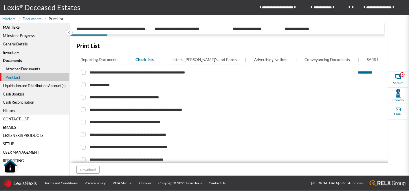
click at [180, 58] on span "Letters, Memo's and Forms" at bounding box center [203, 60] width 67 height 6
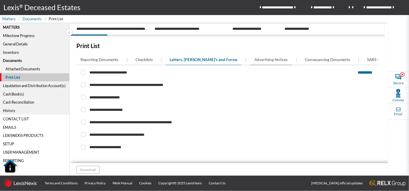
click at [256, 60] on span "Advertising Notices" at bounding box center [271, 60] width 34 height 6
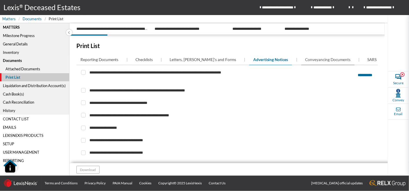
click at [305, 60] on span "Conveyancing Documents" at bounding box center [327, 60] width 45 height 6
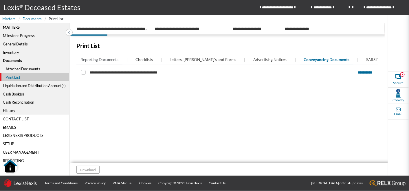
click at [101, 60] on span "Reporting Documents" at bounding box center [99, 60] width 38 height 6
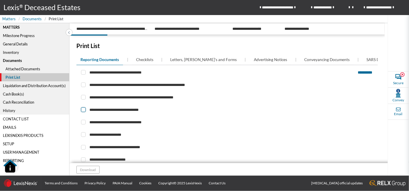
click at [84, 112] on span at bounding box center [83, 109] width 5 height 5
click at [84, 112] on input "checkbox" at bounding box center [83, 110] width 4 height 4
checkbox input "****"
click at [97, 168] on button "Download" at bounding box center [87, 170] width 23 height 8
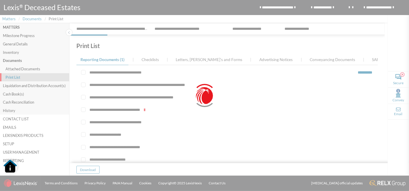
click at [84, 117] on div at bounding box center [204, 95] width 409 height 191
click at [84, 116] on div at bounding box center [204, 95] width 409 height 191
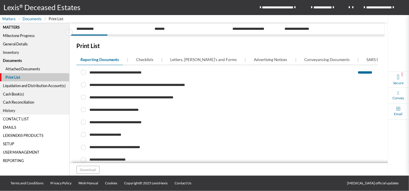
click at [40, 83] on div "Liquidation and Distribution Account(s)" at bounding box center [34, 85] width 69 height 8
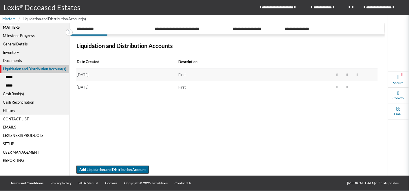
click at [119, 166] on button "Add Liquidation and Distribution Account" at bounding box center [112, 170] width 72 height 8
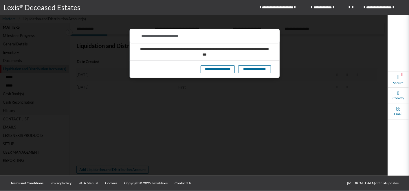
click at [213, 95] on div at bounding box center [204, 95] width 409 height 191
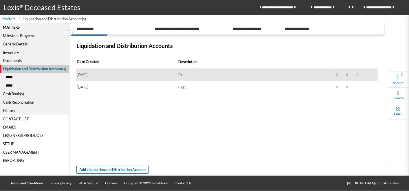
click at [182, 74] on div "First" at bounding box center [254, 74] width 152 height 5
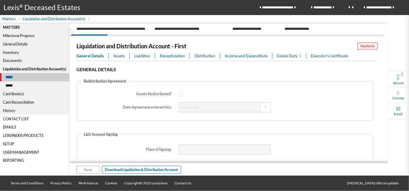
click at [120, 54] on span "Assets" at bounding box center [118, 56] width 11 height 6
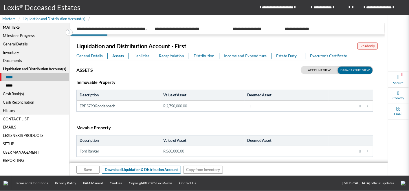
click at [90, 56] on span "General Details" at bounding box center [89, 56] width 26 height 6
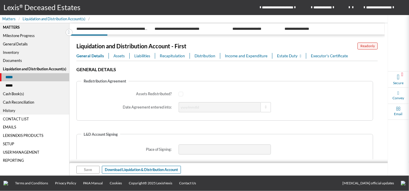
click at [90, 54] on span "General Details" at bounding box center [89, 56] width 27 height 6
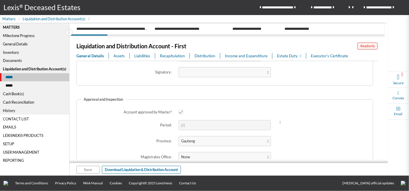
scroll to position [128, 0]
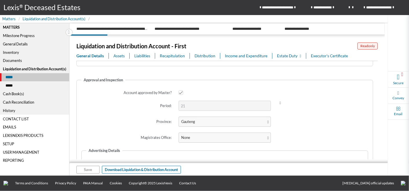
click at [120, 58] on span "Assets" at bounding box center [118, 56] width 11 height 6
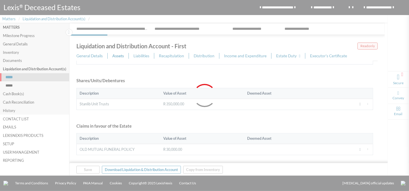
scroll to position [0, 0]
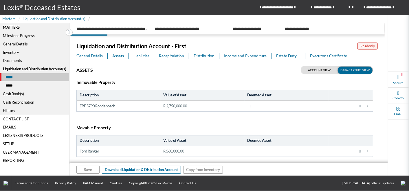
click at [89, 56] on span "General Details" at bounding box center [89, 56] width 26 height 6
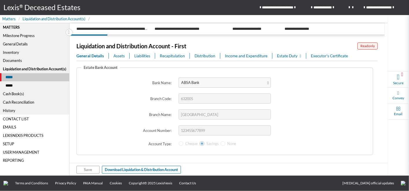
scroll to position [966, 0]
click at [119, 54] on span "Assets" at bounding box center [118, 56] width 11 height 6
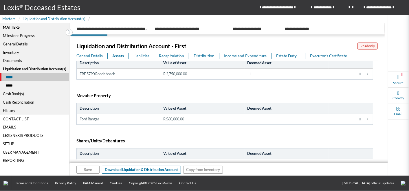
scroll to position [32, 0]
click at [367, 119] on icon at bounding box center [367, 119] width 1 height 2
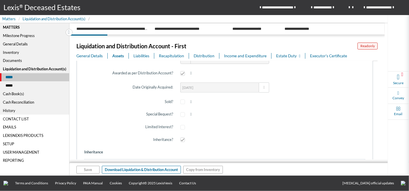
scroll to position [193, 0]
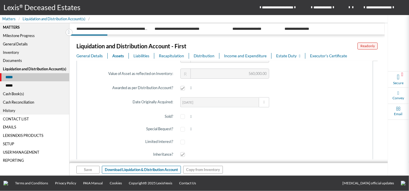
click at [120, 56] on span "Assets" at bounding box center [118, 56] width 12 height 6
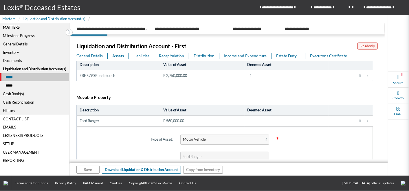
scroll to position [16, 0]
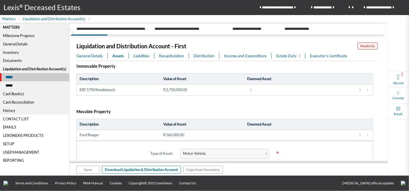
click at [367, 135] on icon at bounding box center [367, 135] width 1 height 2
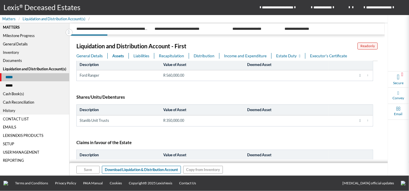
scroll to position [80, 0]
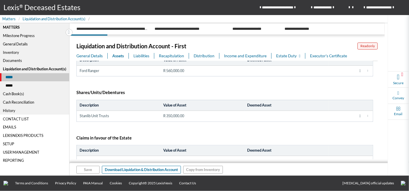
click at [365, 115] on span at bounding box center [367, 116] width 5 height 5
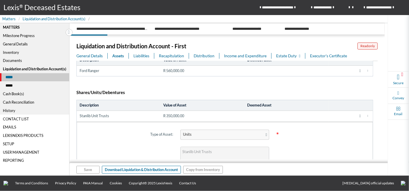
click at [365, 115] on span at bounding box center [367, 116] width 5 height 5
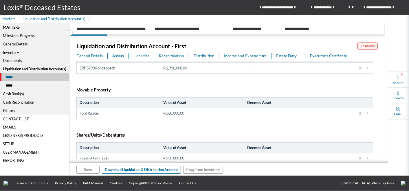
scroll to position [27, 0]
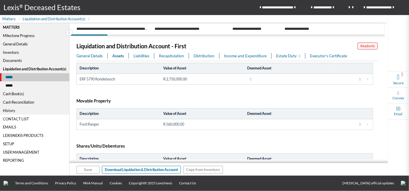
click at [145, 54] on span "Liabilities" at bounding box center [141, 56] width 16 height 6
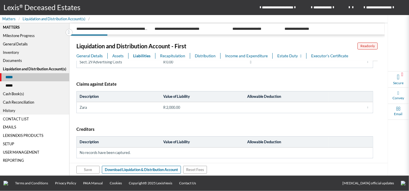
scroll to position [133, 0]
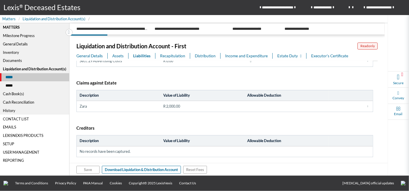
click at [367, 105] on icon at bounding box center [367, 106] width 1 height 2
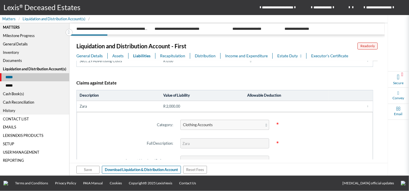
click at [367, 105] on icon at bounding box center [367, 106] width 1 height 2
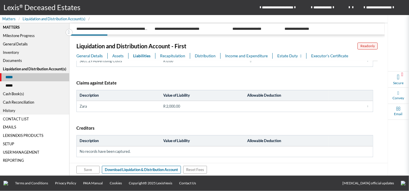
click at [163, 56] on span "Recapitulation" at bounding box center [172, 56] width 25 height 6
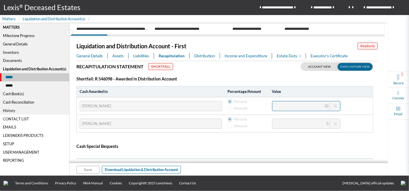
scroll to position [66, 0]
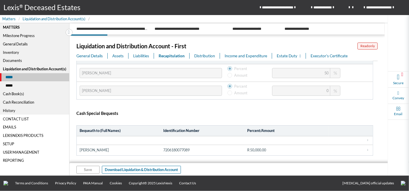
click at [209, 57] on span "Distribution" at bounding box center [204, 56] width 21 height 6
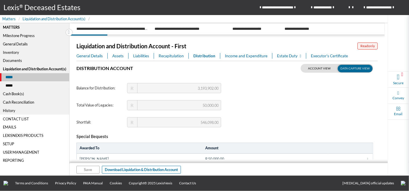
scroll to position [0, 0]
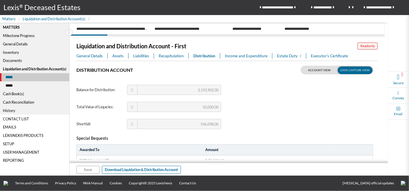
click at [308, 67] on input "checkbox" at bounding box center [307, 69] width 14 height 7
checkbox input "false"
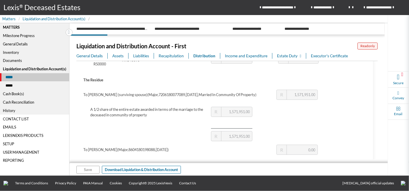
scroll to position [225, 0]
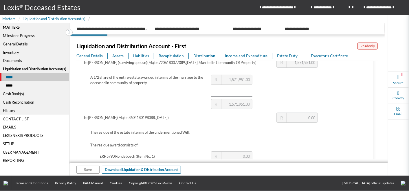
click at [14, 94] on div "Cash Book(s)" at bounding box center [34, 94] width 69 height 8
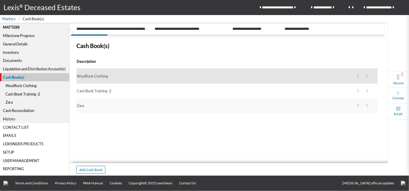
click at [96, 78] on div "WoolRock Clothing" at bounding box center [212, 75] width 270 height 5
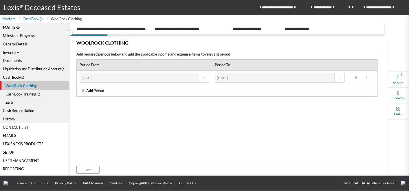
click at [19, 93] on div "Cash Book Training -2" at bounding box center [34, 94] width 69 height 8
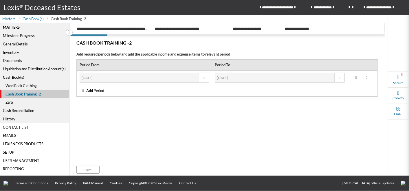
click at [97, 89] on span "Add Period" at bounding box center [95, 90] width 18 height 5
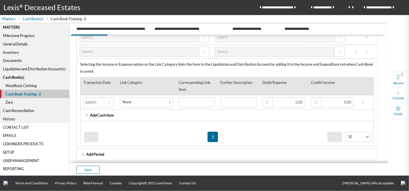
scroll to position [53, 0]
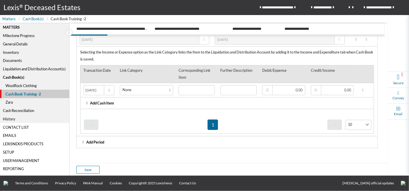
click at [361, 88] on icon at bounding box center [362, 90] width 9 height 8
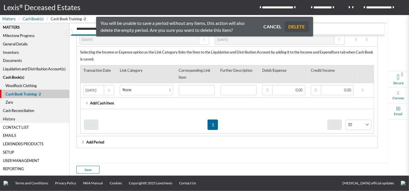
click at [297, 29] on button "DELETE" at bounding box center [296, 26] width 23 height 10
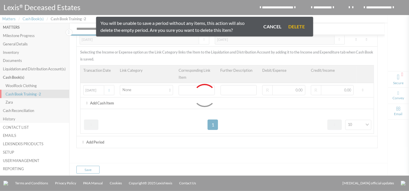
scroll to position [0, 0]
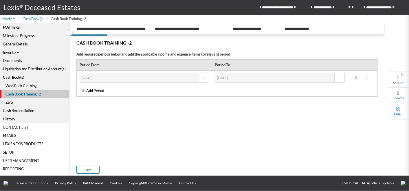
click at [367, 78] on icon at bounding box center [366, 77] width 1 height 3
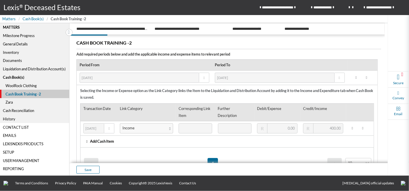
click at [366, 77] on icon at bounding box center [366, 77] width 1 height 3
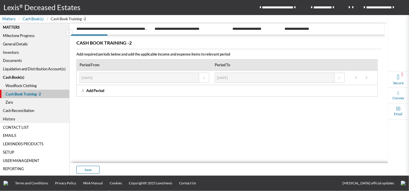
click at [12, 78] on div "Cash Book(s)" at bounding box center [34, 77] width 69 height 8
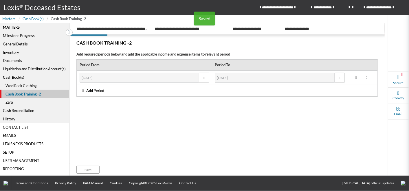
click at [11, 68] on div "Liquidation and Distribution Account(s)" at bounding box center [34, 69] width 69 height 8
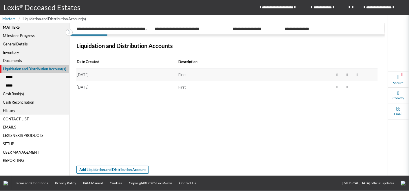
click at [10, 69] on div "Liquidation and Distribution Account(s)" at bounding box center [34, 69] width 69 height 8
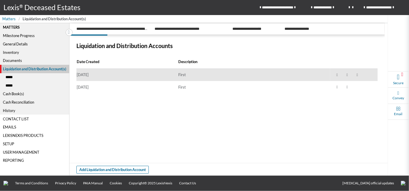
click at [93, 72] on td "2024/05/27" at bounding box center [127, 75] width 102 height 12
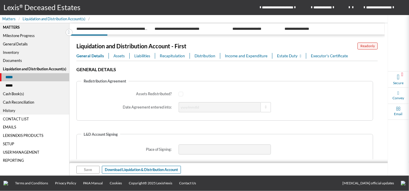
click at [285, 54] on span "Estate Duty" at bounding box center [289, 56] width 24 height 5
click at [288, 54] on span "Estate Duty" at bounding box center [289, 56] width 24 height 5
click at [335, 54] on span "Executor's Certificate" at bounding box center [329, 56] width 37 height 6
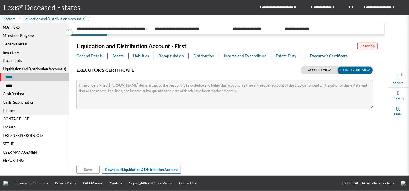
click at [327, 68] on label at bounding box center [336, 70] width 72 height 9
click at [315, 68] on input "checkbox" at bounding box center [307, 69] width 14 height 7
checkbox input "false"
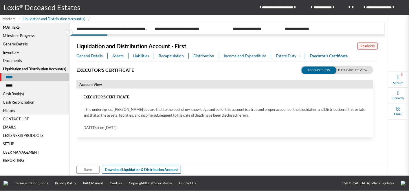
click at [11, 17] on span "Matters" at bounding box center [8, 18] width 13 height 5
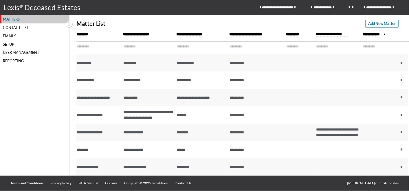
click at [31, 163] on div "Matters Contact List Emails Setup User Management Reporting" at bounding box center [34, 95] width 69 height 161
